Goal: Task Accomplishment & Management: Manage account settings

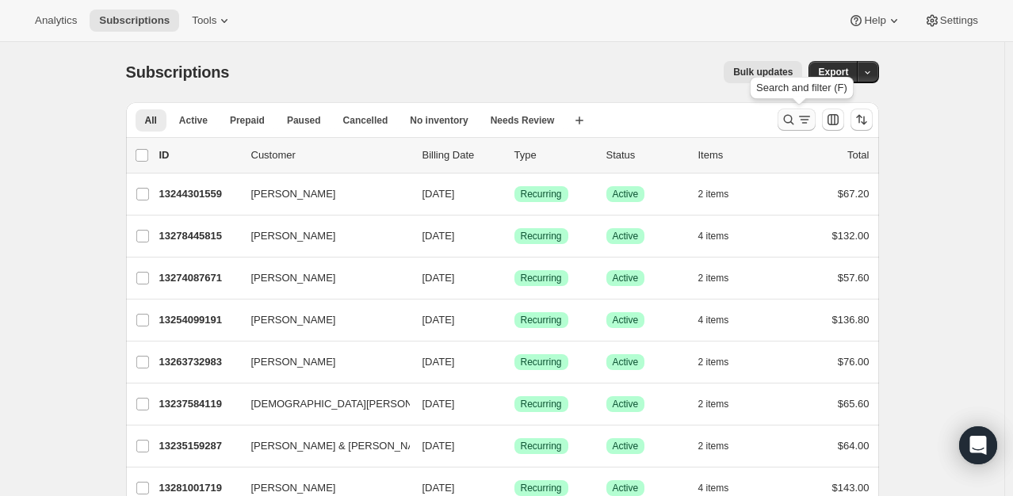
click at [793, 113] on icon "Search and filter results" at bounding box center [789, 120] width 16 height 16
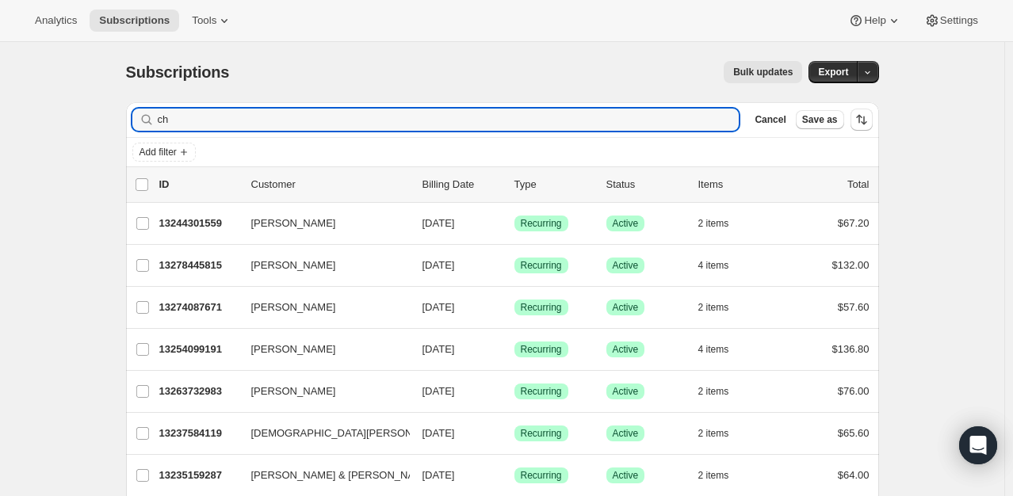
type input "c"
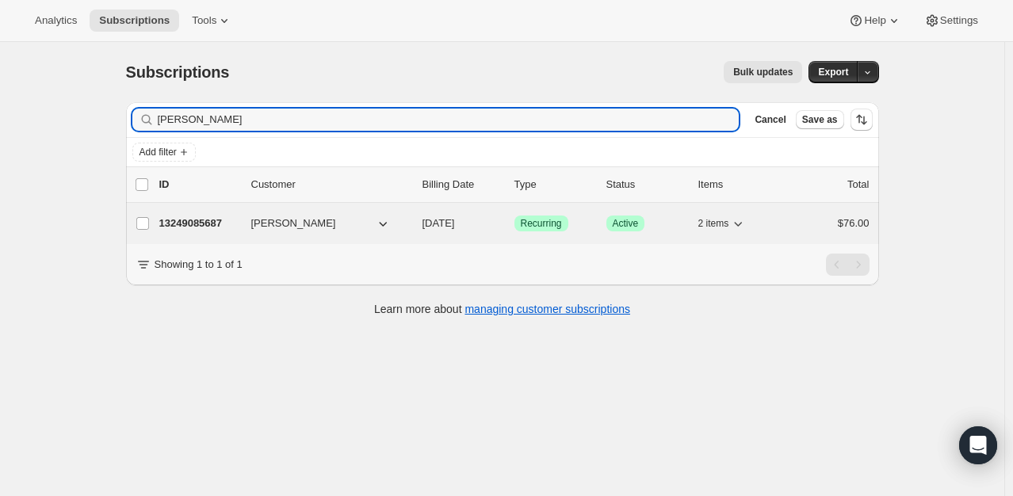
type input "[PERSON_NAME]"
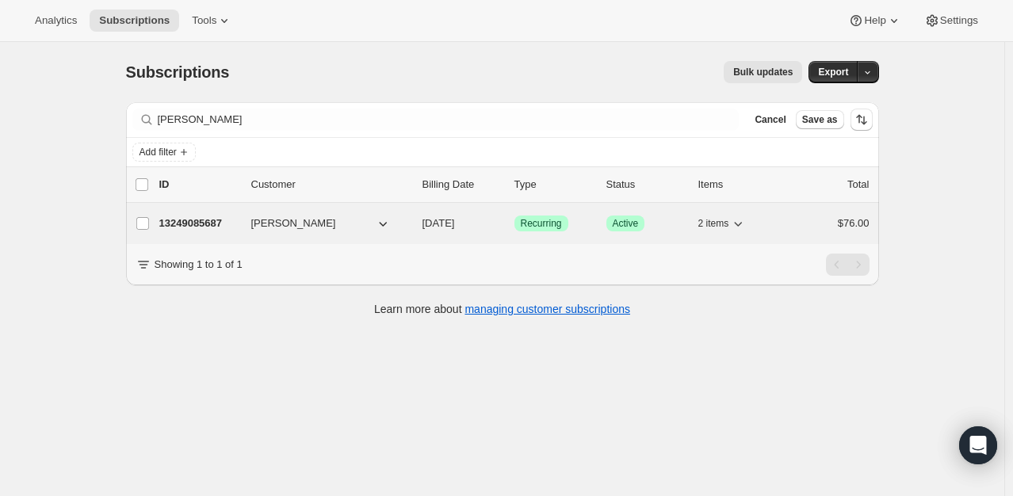
click at [201, 222] on p "13249085687" at bounding box center [198, 224] width 79 height 16
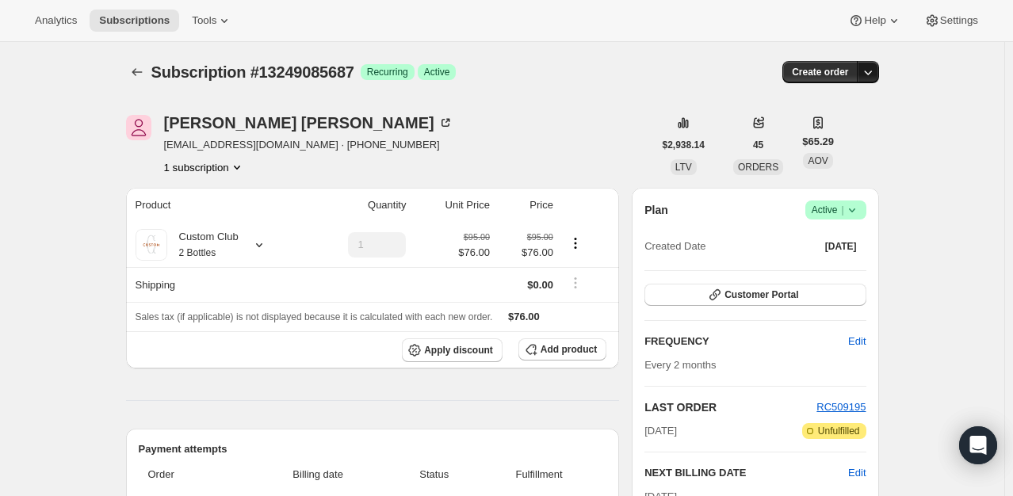
click at [869, 65] on icon "button" at bounding box center [868, 72] width 16 height 16
click at [862, 217] on span "Success Active |" at bounding box center [836, 210] width 61 height 19
click at [840, 262] on span "Cancel subscription" at bounding box center [841, 268] width 90 height 12
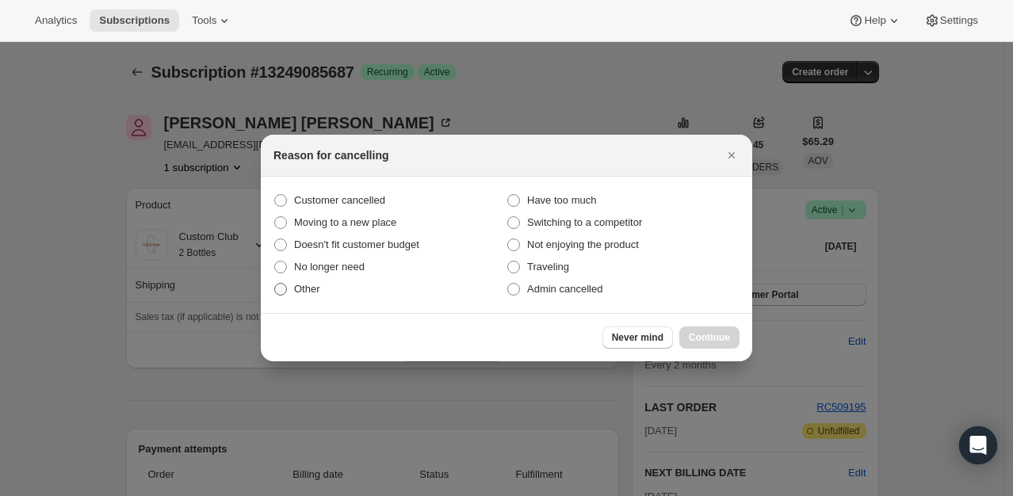
click at [276, 287] on span ":rcd:" at bounding box center [280, 289] width 13 height 13
click at [275, 284] on input "Other" at bounding box center [274, 283] width 1 height 1
radio input "true"
click at [720, 341] on span "Continue" at bounding box center [709, 337] width 41 height 13
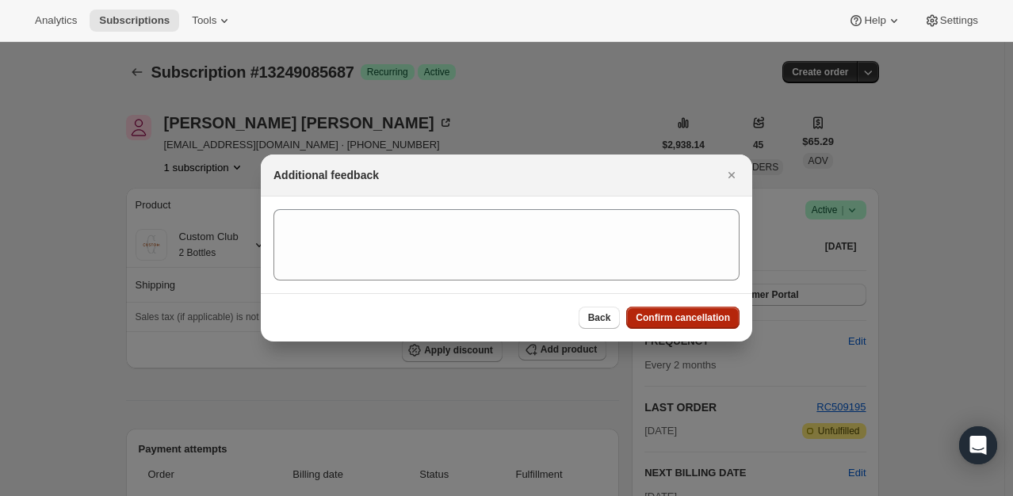
click at [708, 328] on button "Confirm cancellation" at bounding box center [682, 318] width 113 height 22
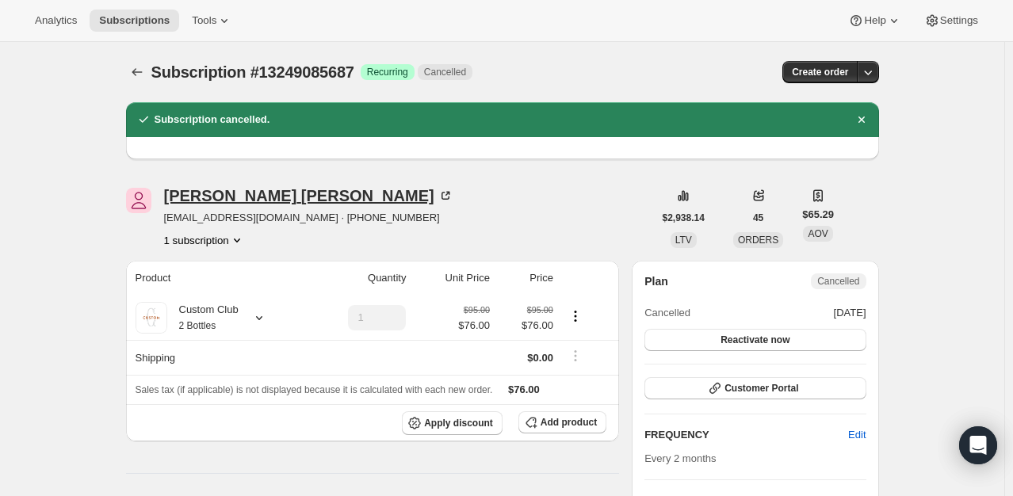
click at [438, 197] on icon at bounding box center [446, 196] width 16 height 16
